Goal: Transaction & Acquisition: Purchase product/service

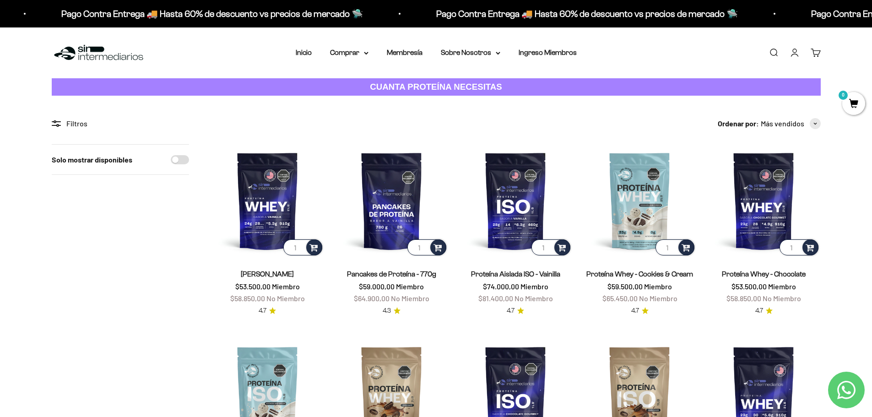
click at [423, 89] on strong "CUANTA PROTEÍNA NECESITAS" at bounding box center [436, 87] width 132 height 10
click at [265, 204] on img at bounding box center [267, 200] width 113 height 113
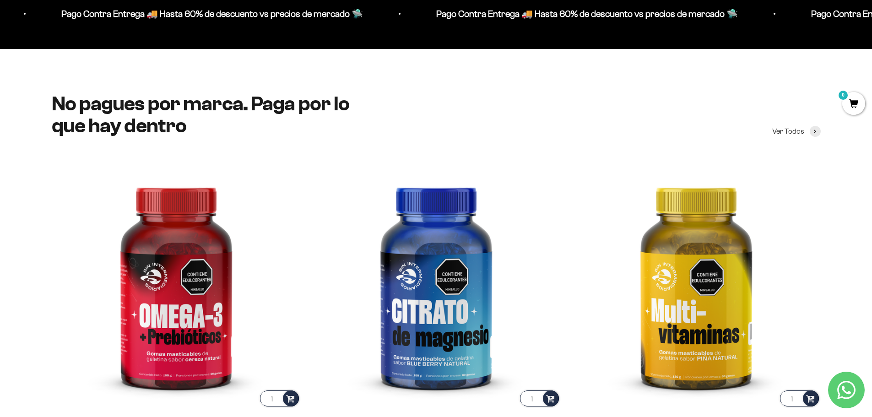
scroll to position [1466, 0]
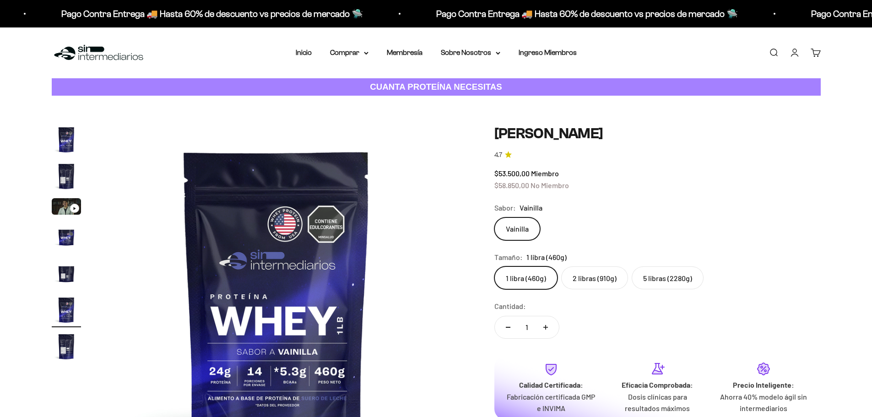
click at [61, 170] on img "Ir al artículo 2" at bounding box center [66, 176] width 29 height 29
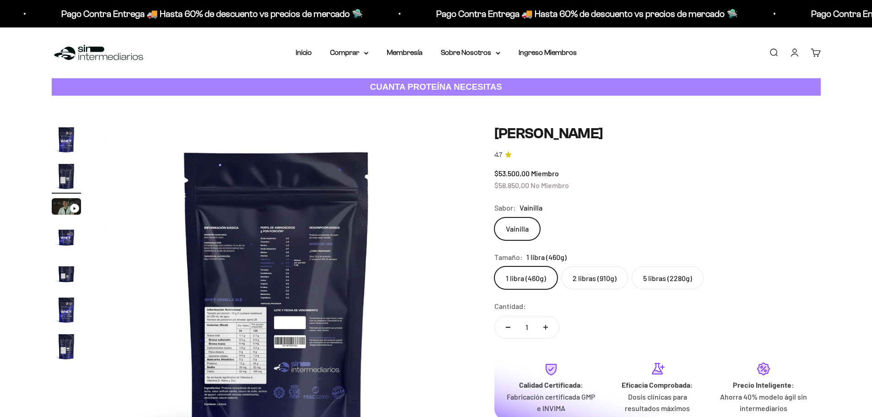
click at [294, 262] on img at bounding box center [277, 299] width 348 height 348
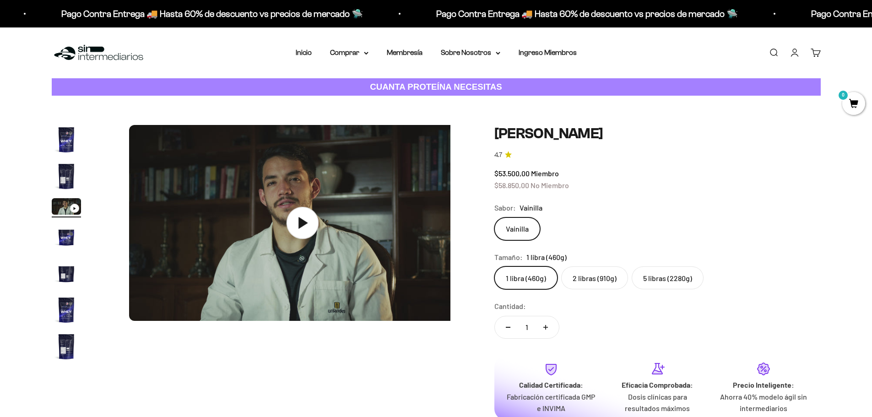
scroll to position [0, 717]
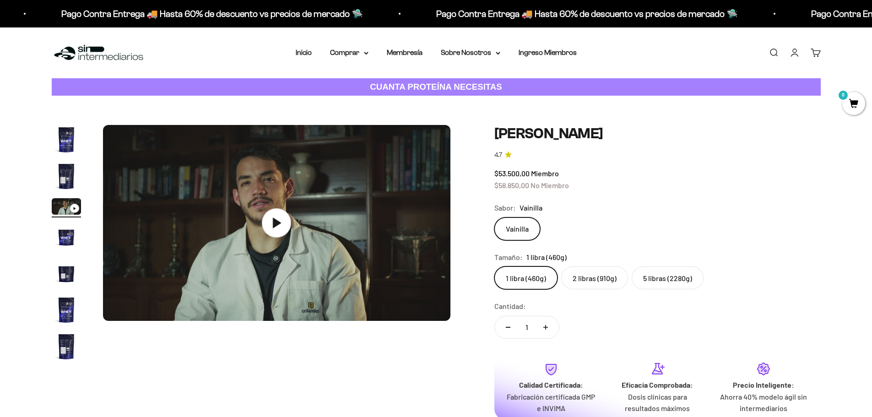
click at [64, 278] on img "Ir al artículo 5" at bounding box center [66, 273] width 29 height 29
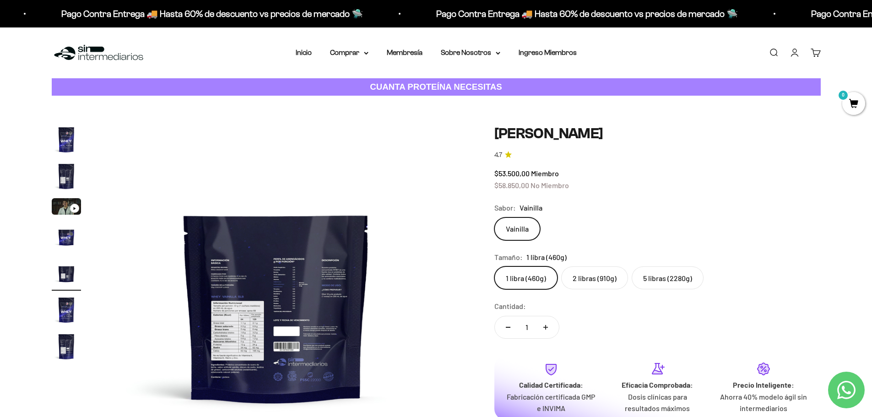
click at [65, 354] on img "Ir al artículo 7" at bounding box center [66, 346] width 29 height 29
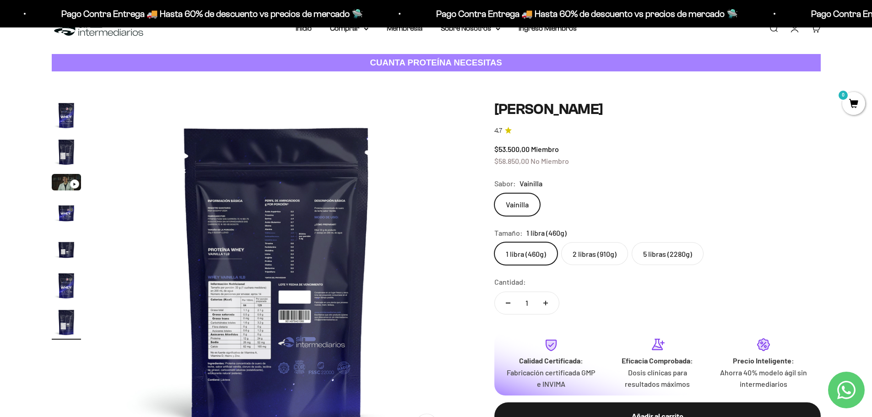
scroll to position [46, 0]
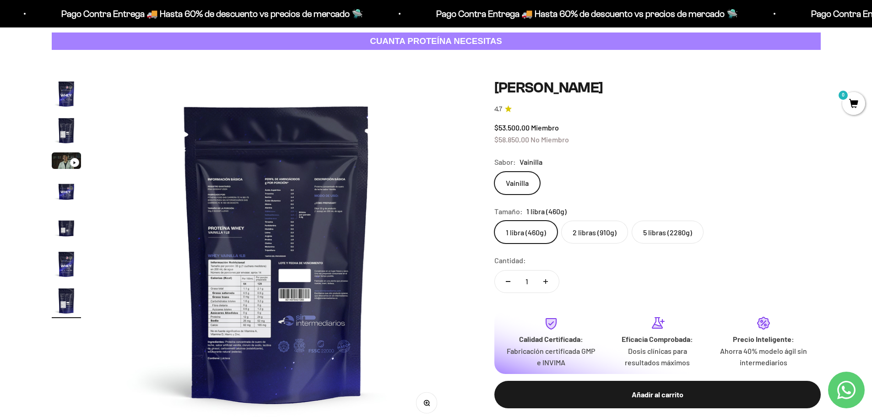
click at [443, 408] on img at bounding box center [277, 253] width 348 height 348
click at [431, 405] on button "Zoom" at bounding box center [426, 403] width 21 height 21
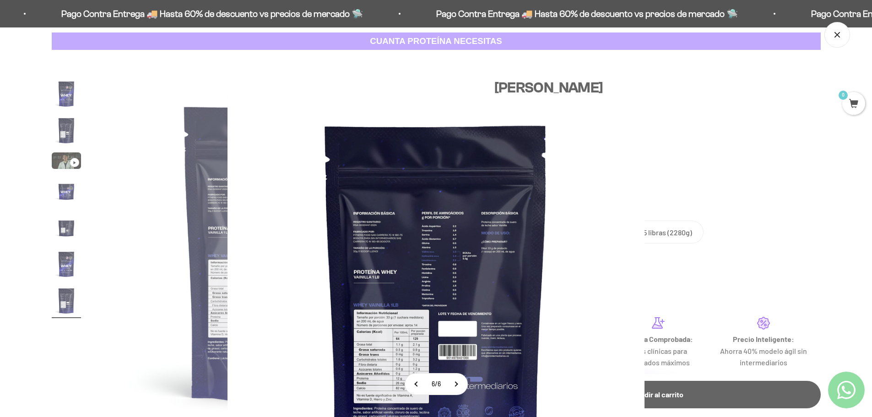
click at [447, 174] on img at bounding box center [436, 301] width 417 height 417
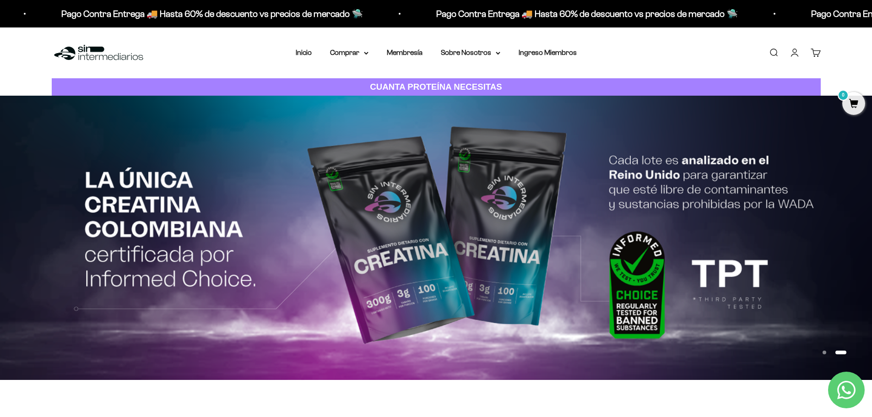
scroll to position [1466, 0]
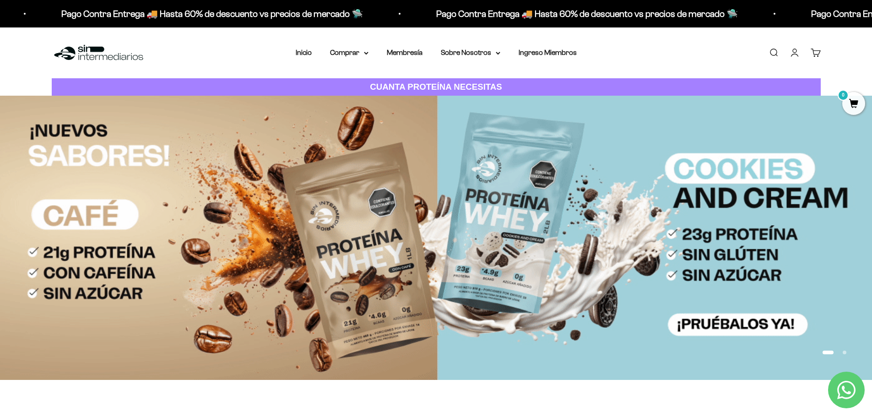
scroll to position [1466, 0]
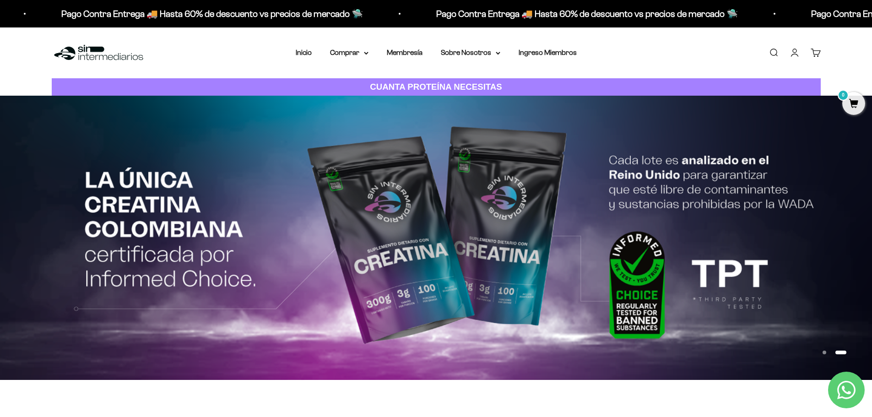
scroll to position [1466, 0]
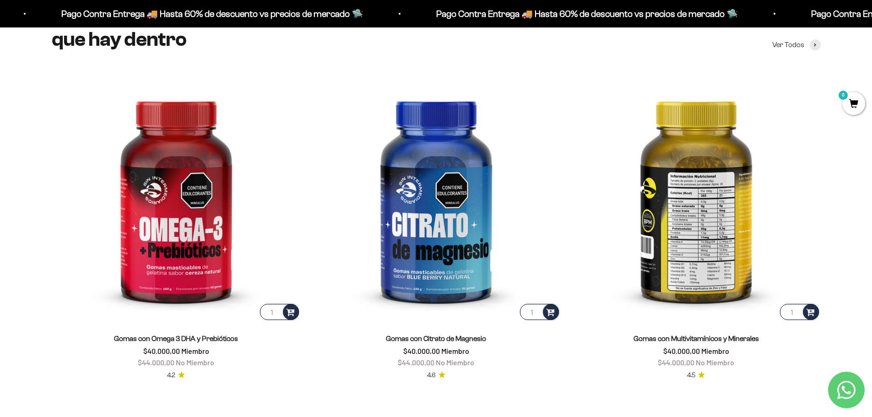
scroll to position [1374, 0]
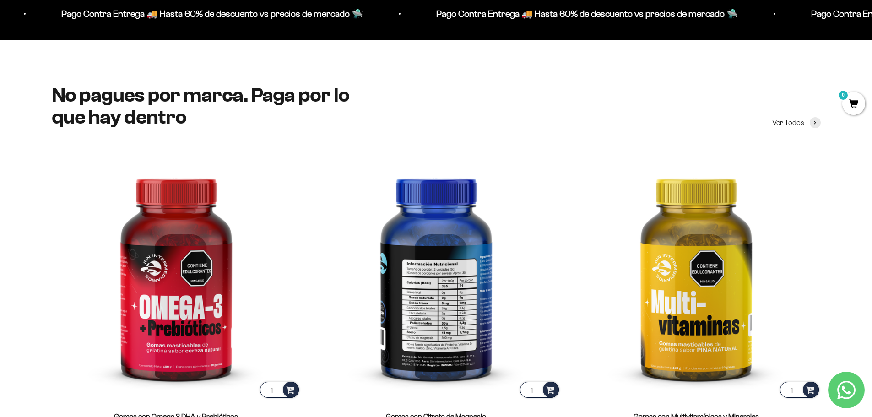
click at [449, 289] on img at bounding box center [436, 275] width 249 height 249
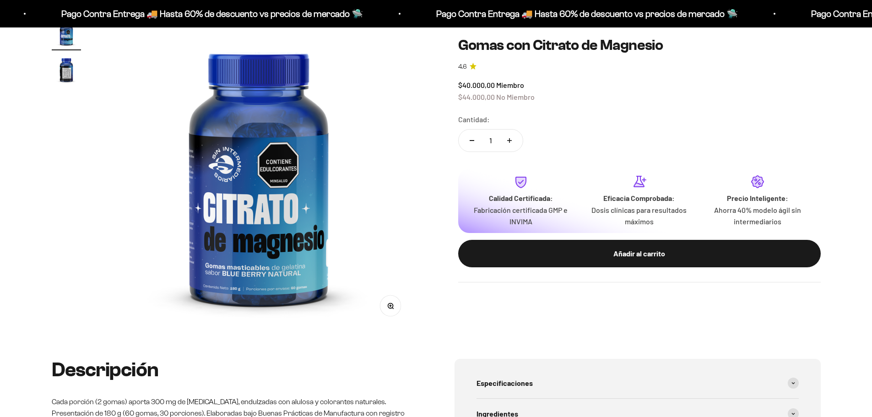
scroll to position [92, 0]
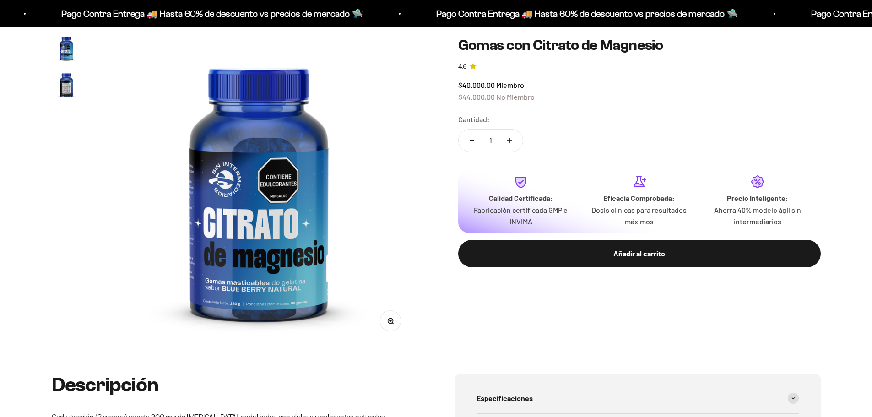
click at [62, 87] on img "Ir al artículo 2" at bounding box center [66, 84] width 29 height 29
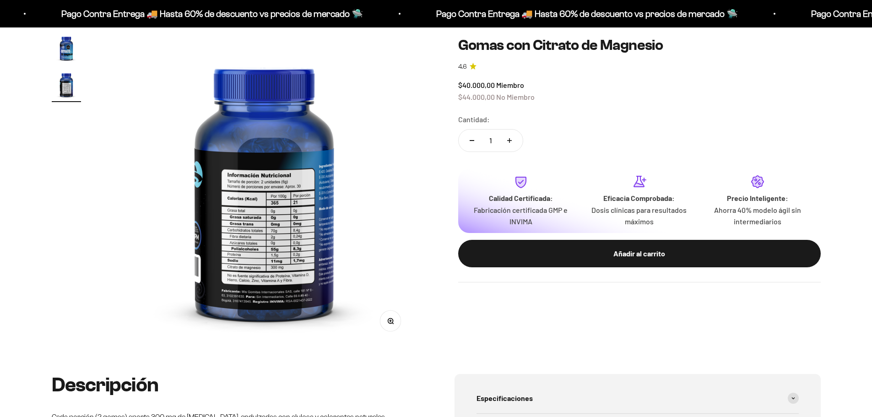
scroll to position [0, 322]
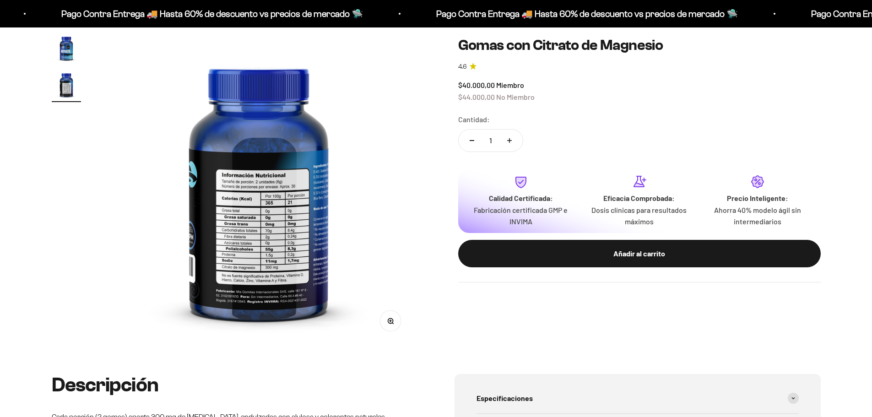
click at [278, 271] on img at bounding box center [258, 188] width 311 height 311
click at [393, 321] on circle "button" at bounding box center [390, 320] width 5 height 5
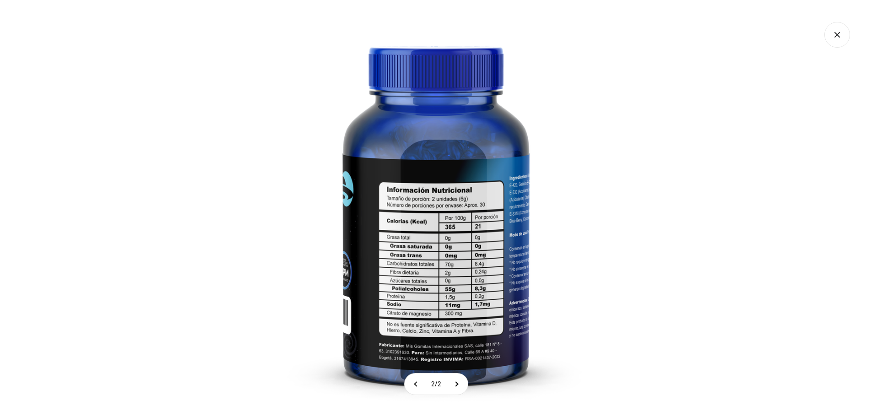
click at [474, 213] on img at bounding box center [436, 208] width 417 height 417
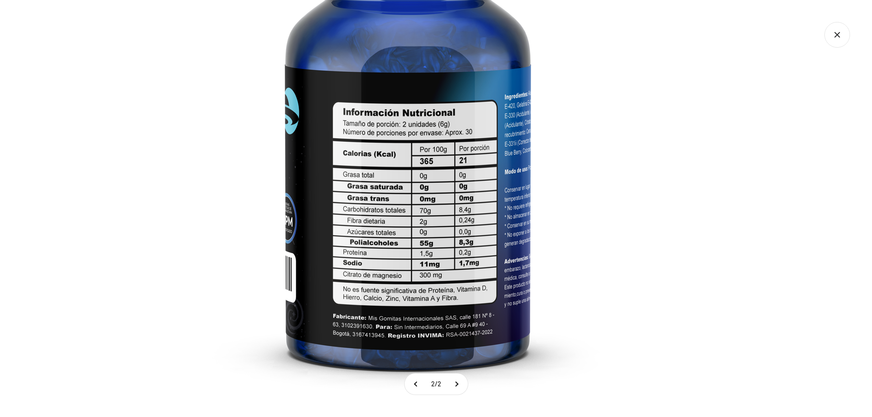
click at [394, 185] on img at bounding box center [408, 137] width 550 height 550
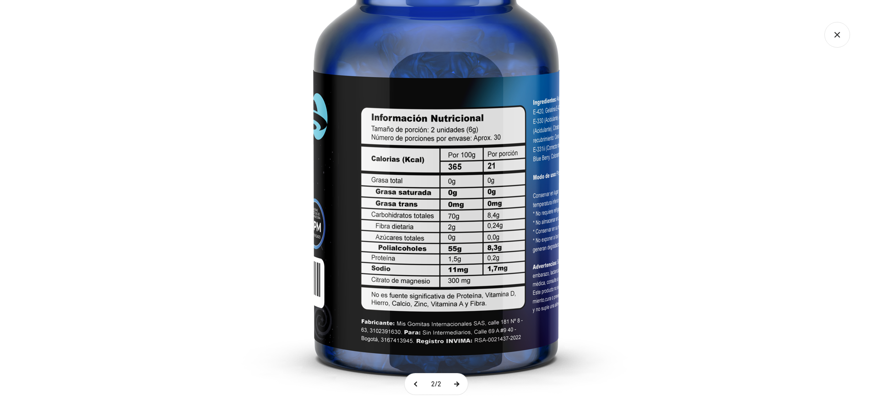
click at [457, 384] on button at bounding box center [456, 384] width 23 height 21
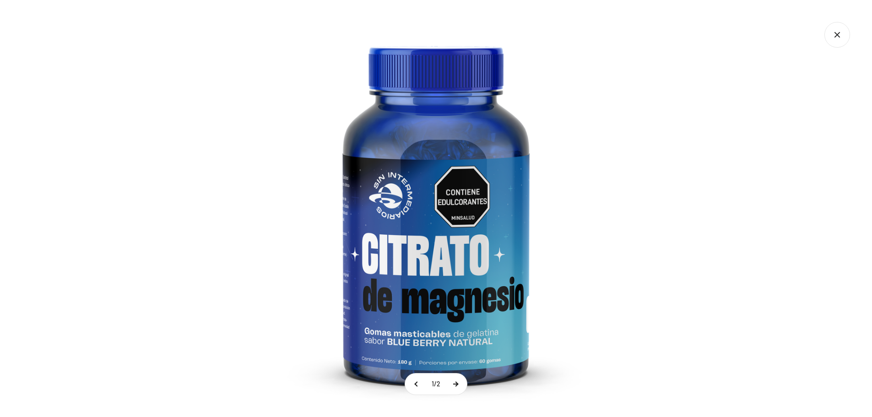
click at [457, 384] on button at bounding box center [455, 384] width 23 height 21
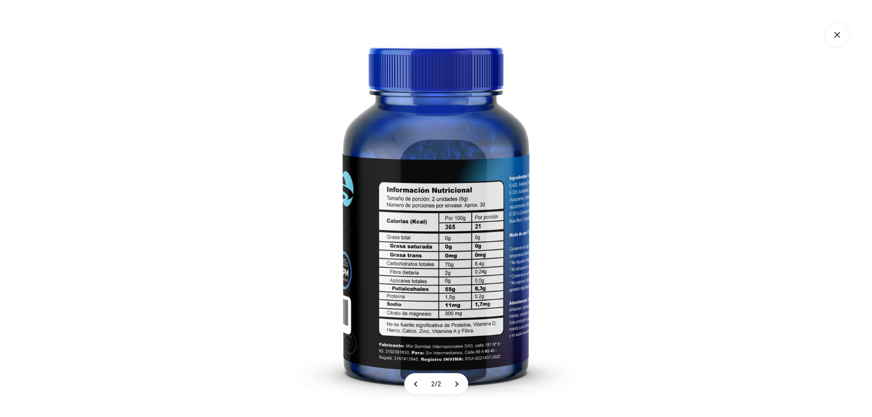
click at [294, 60] on img at bounding box center [436, 208] width 417 height 417
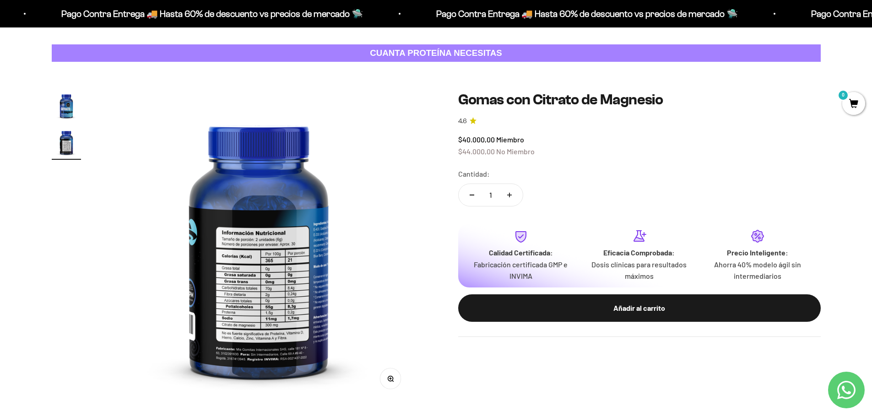
scroll to position [0, 0]
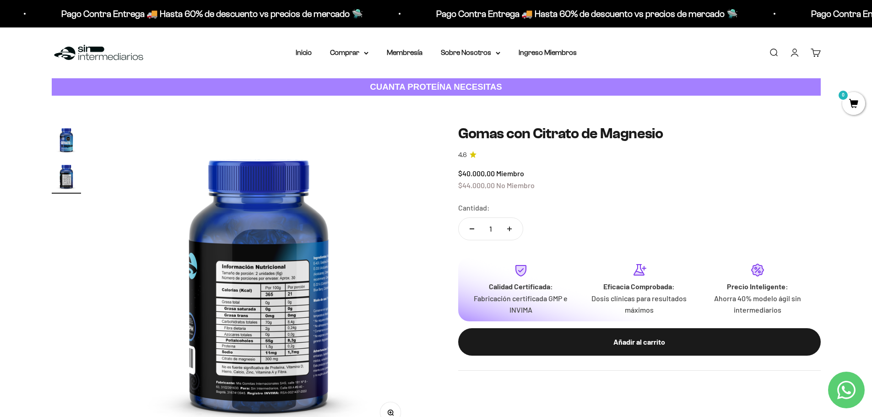
click at [103, 51] on img at bounding box center [99, 53] width 94 height 20
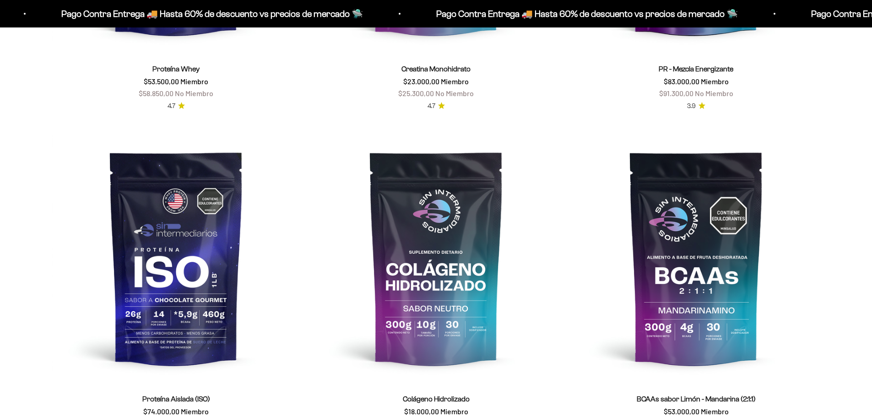
scroll to position [779, 0]
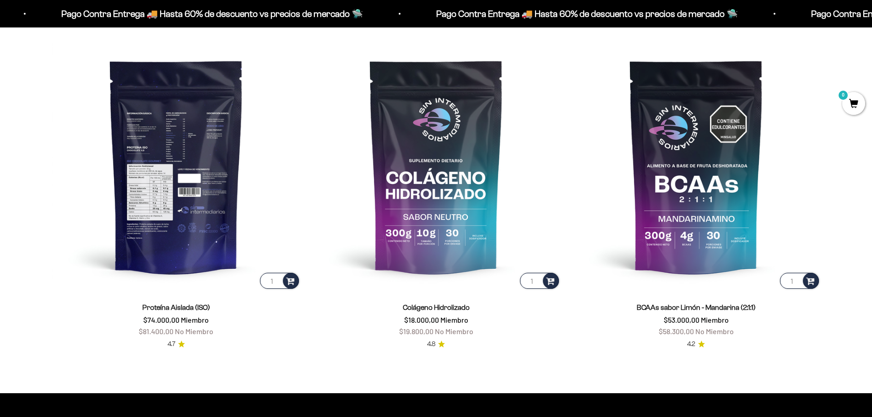
click at [202, 195] on img at bounding box center [176, 166] width 249 height 249
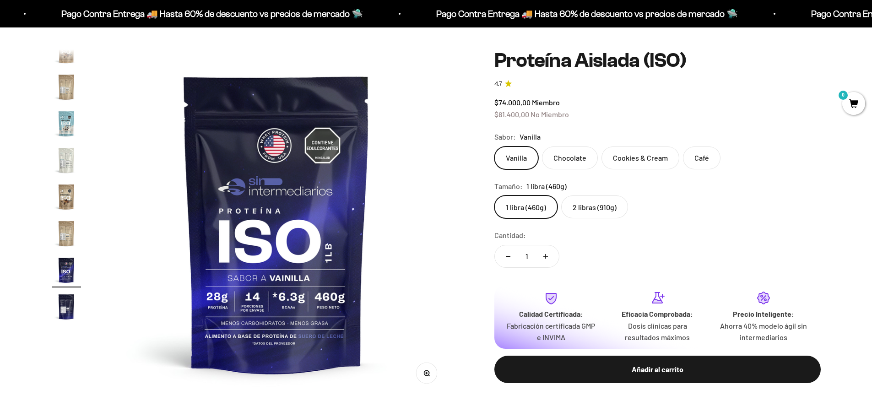
scroll to position [92, 0]
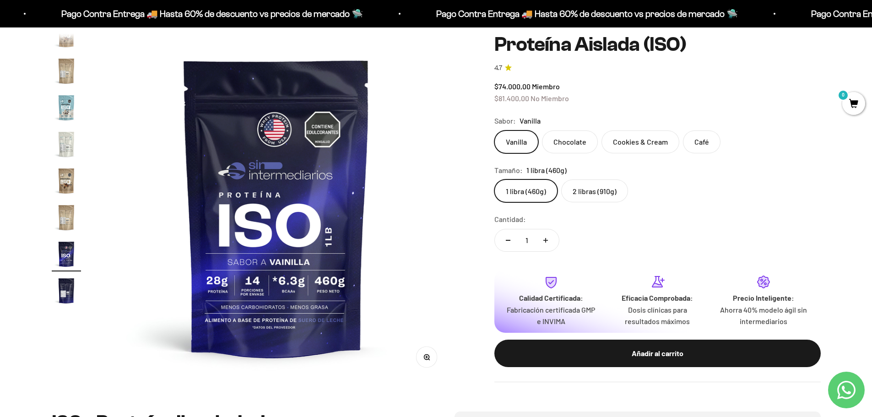
click at [66, 291] on img "Ir al artículo 17" at bounding box center [66, 290] width 29 height 29
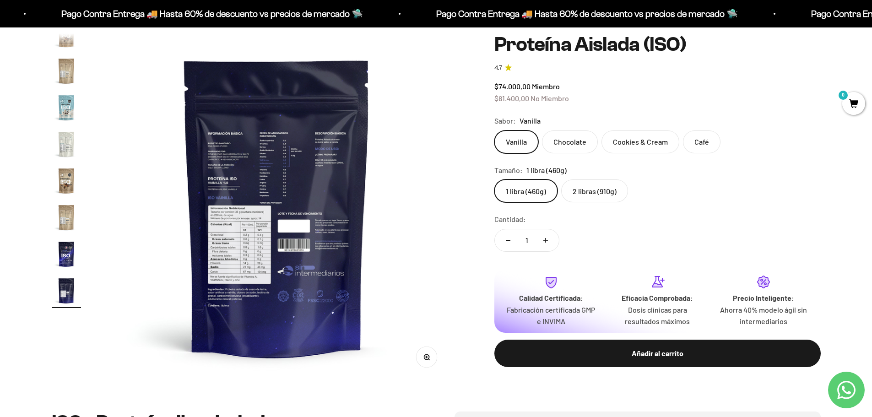
click at [266, 201] on img at bounding box center [277, 207] width 348 height 348
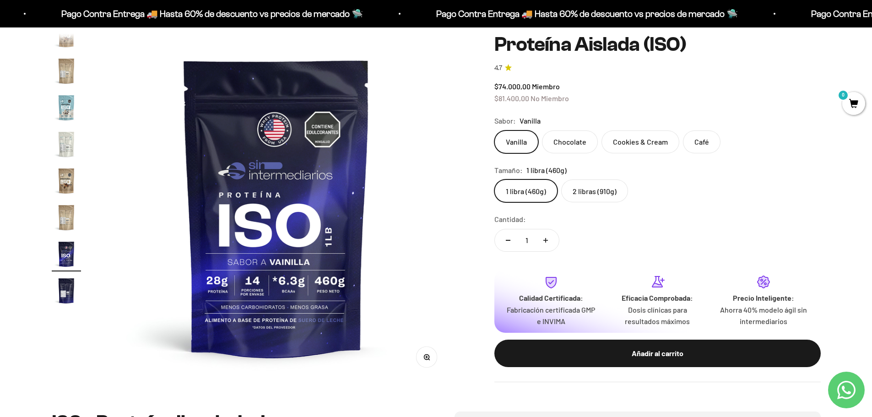
click at [66, 290] on img "Ir al artículo 17" at bounding box center [66, 290] width 29 height 29
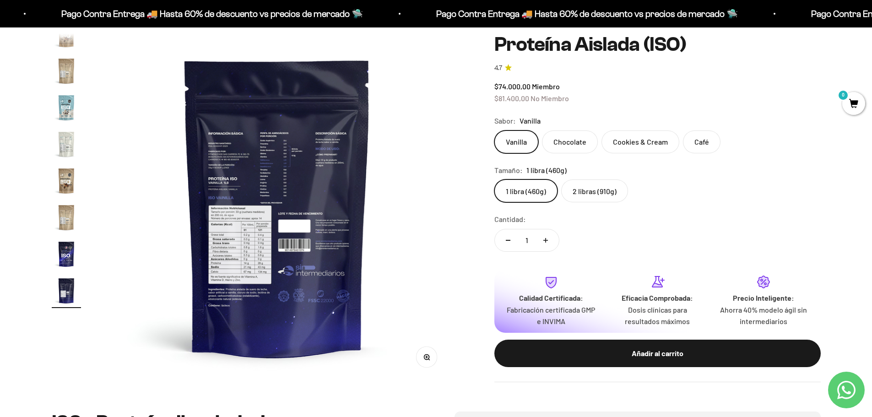
scroll to position [0, 5739]
click at [423, 357] on button "Zoom" at bounding box center [426, 357] width 21 height 21
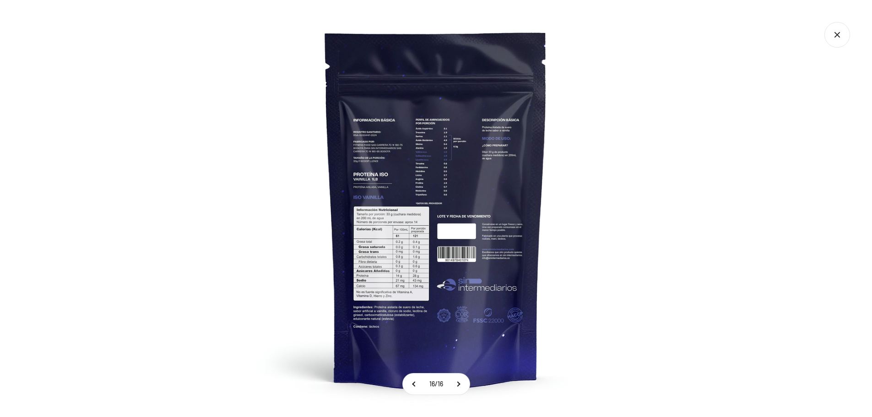
click at [403, 236] on img at bounding box center [436, 208] width 417 height 417
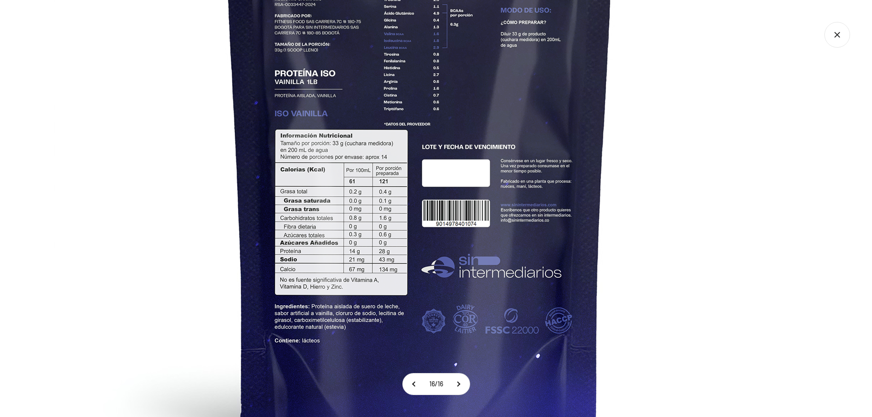
click at [427, 258] on img at bounding box center [420, 133] width 733 height 733
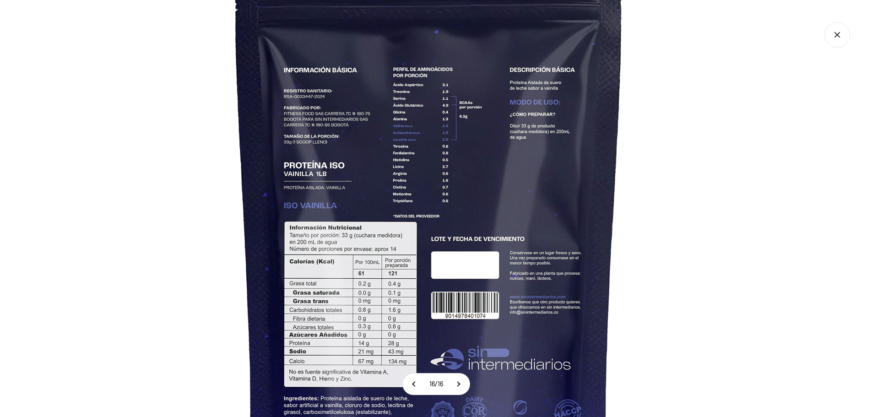
click at [475, 275] on img at bounding box center [429, 225] width 733 height 733
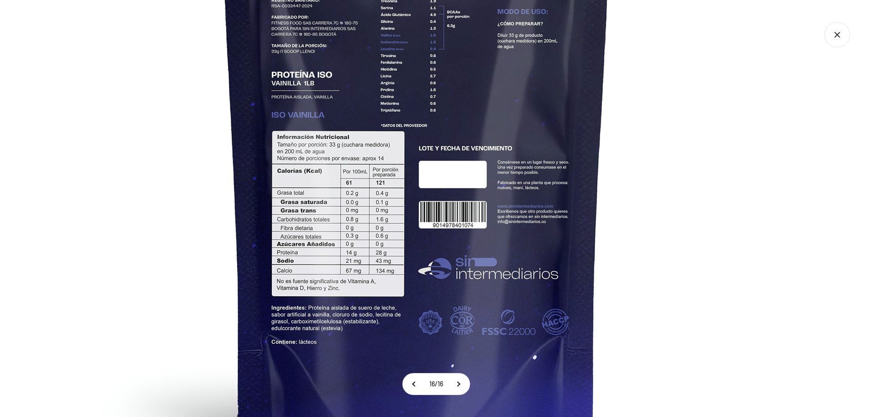
click at [459, 215] on img at bounding box center [416, 134] width 733 height 733
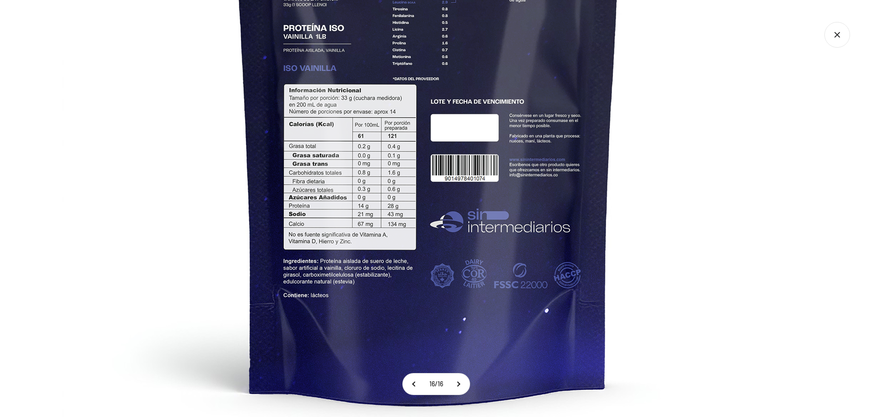
click at [469, 248] on img at bounding box center [428, 88] width 733 height 733
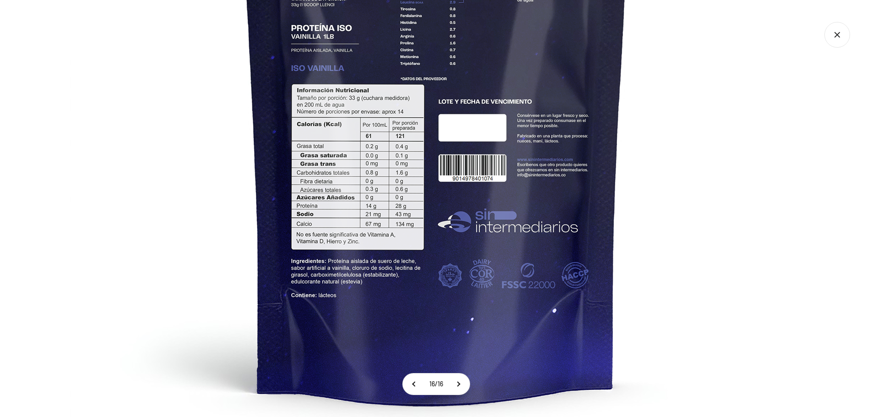
click at [703, 278] on img at bounding box center [436, 88] width 733 height 733
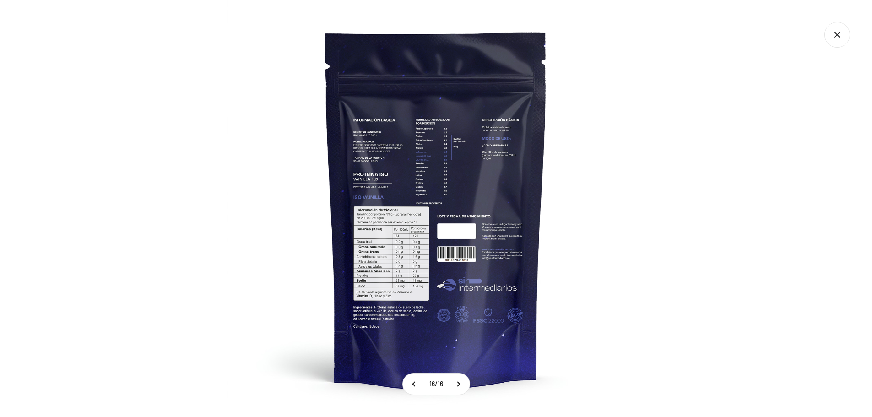
click at [636, 284] on img at bounding box center [436, 208] width 417 height 417
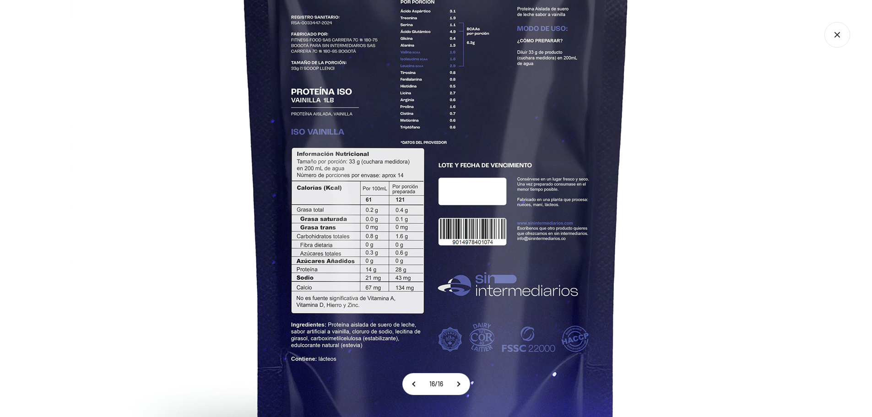
click at [660, 263] on img at bounding box center [436, 151] width 733 height 733
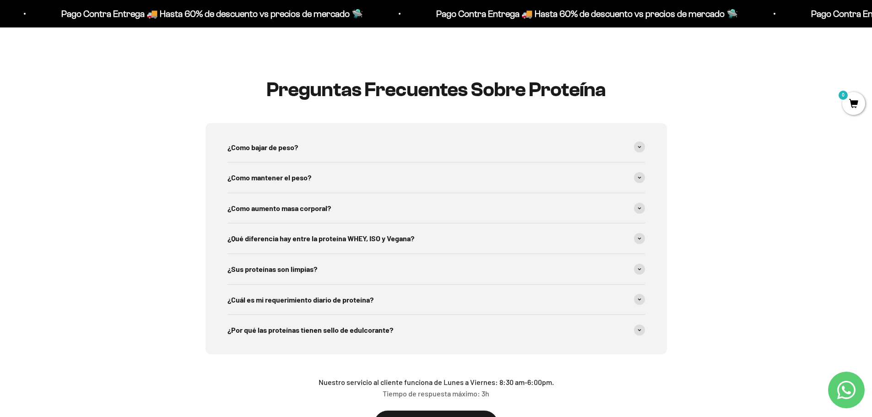
scroll to position [1466, 0]
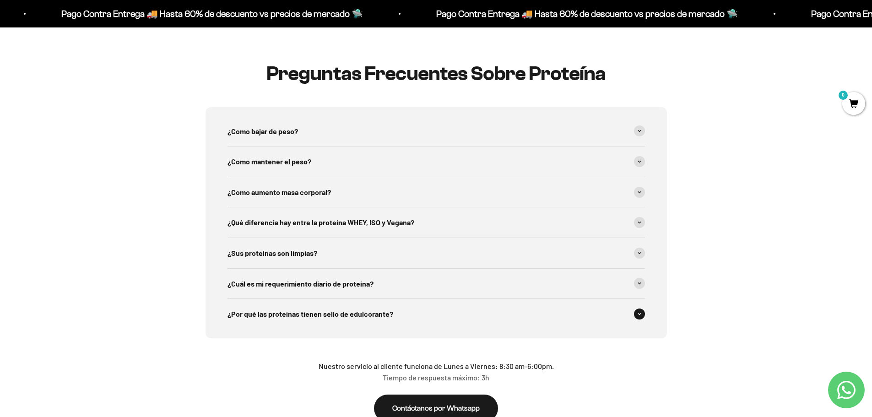
click at [357, 327] on div "¿Por qué las proteínas tienen sello de edulcorante?" at bounding box center [437, 314] width 418 height 30
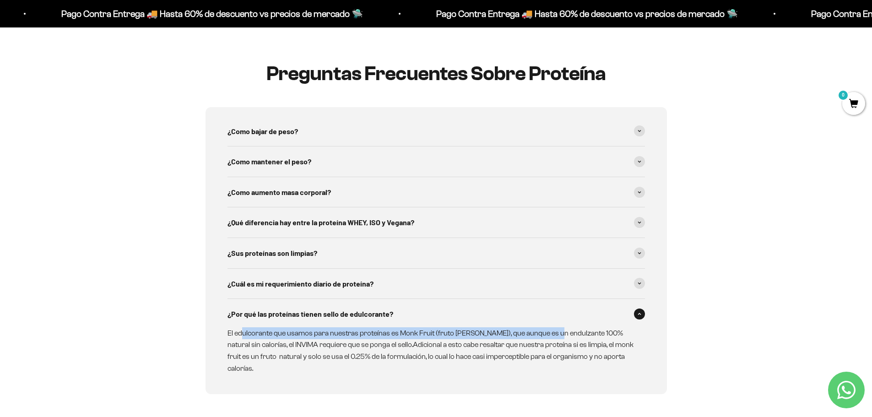
drag, startPoint x: 241, startPoint y: 333, endPoint x: 549, endPoint y: 338, distance: 308.3
click at [549, 338] on p "El edulcorante que usamos para nuestras proteínas es Monk Fruit (fruto del monj…" at bounding box center [431, 350] width 407 height 47
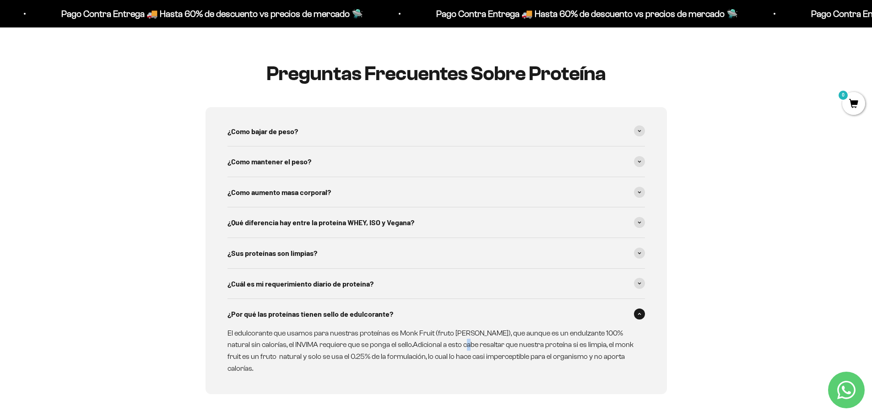
click at [445, 342] on p "El edulcorante que usamos para nuestras proteínas es Monk Fruit (fruto del monj…" at bounding box center [431, 350] width 407 height 47
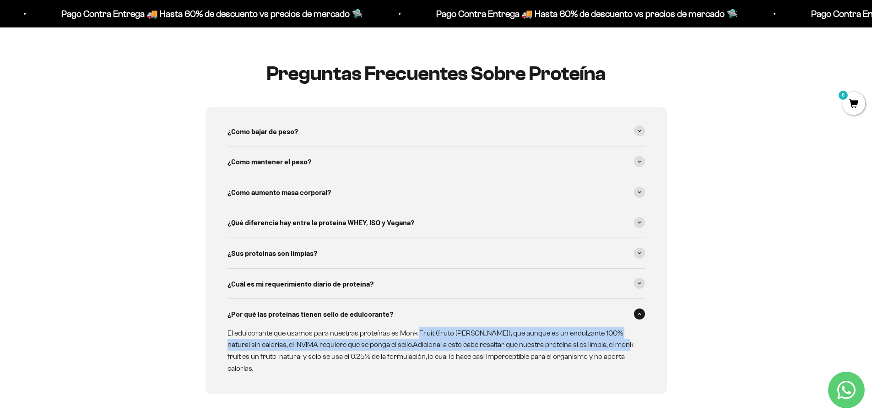
drag, startPoint x: 444, startPoint y: 332, endPoint x: 603, endPoint y: 346, distance: 159.1
click at [603, 346] on p "El edulcorante que usamos para nuestras proteínas es Monk Fruit (fruto del monj…" at bounding box center [431, 350] width 407 height 47
click at [413, 346] on p "El edulcorante que usamos para nuestras proteínas es Monk Fruit (fruto del monj…" at bounding box center [431, 350] width 407 height 47
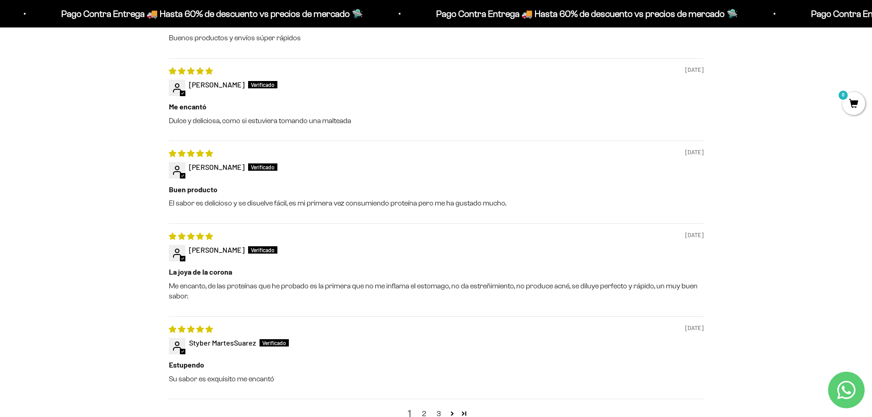
scroll to position [1008, 0]
